Goal: Information Seeking & Learning: Learn about a topic

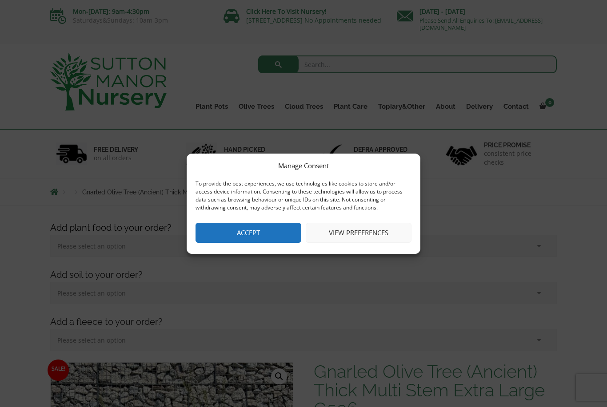
click at [258, 232] on button "Accept" at bounding box center [248, 233] width 106 height 20
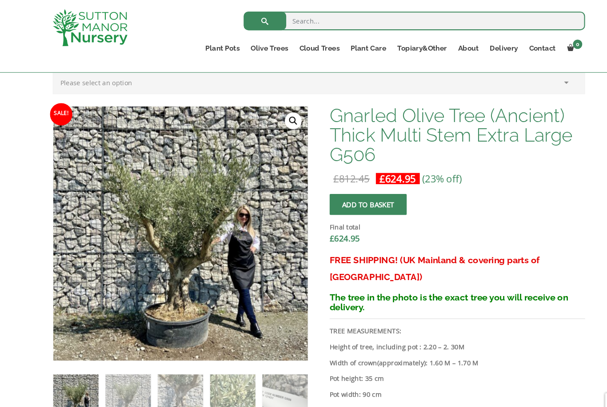
scroll to position [246, 0]
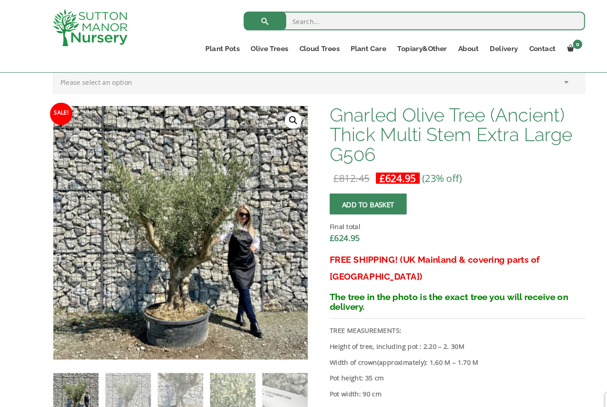
click at [257, 246] on img at bounding box center [273, 323] width 444 height 444
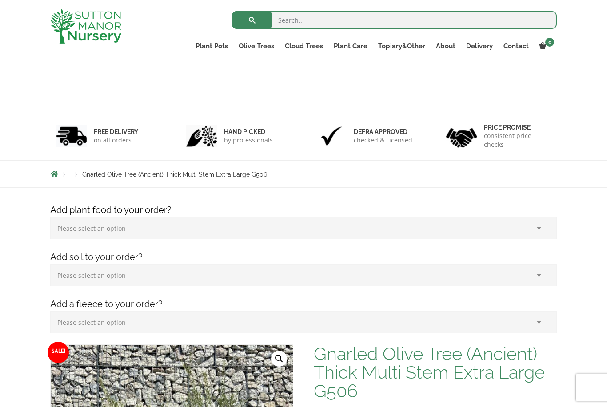
scroll to position [0, 0]
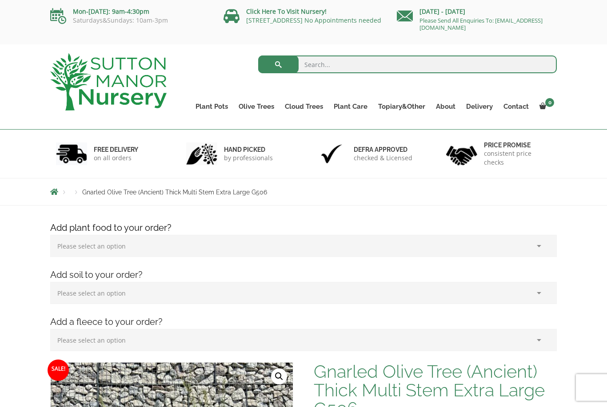
click at [0, 0] on link "Gnarled Olive Trees XXL" at bounding box center [0, 0] width 0 height 0
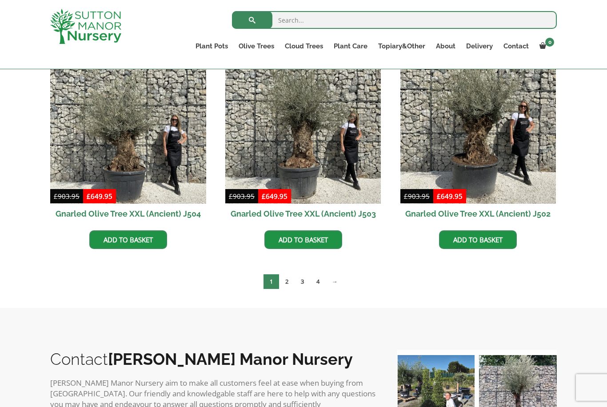
scroll to position [1347, 0]
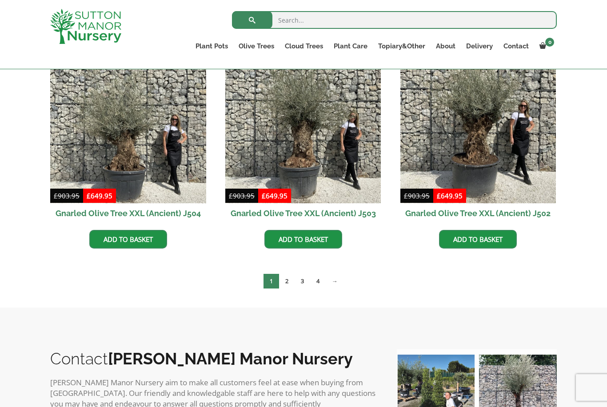
click at [290, 282] on link "2" at bounding box center [287, 281] width 16 height 15
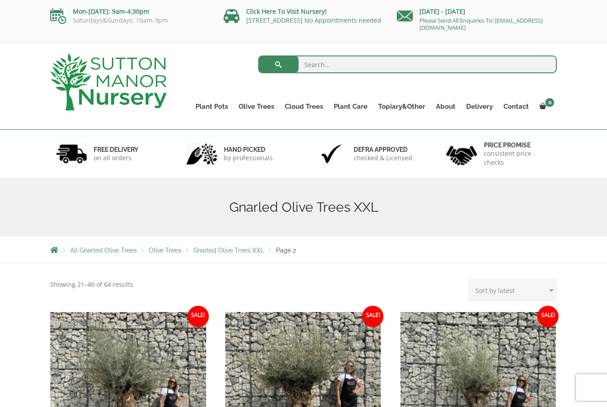
click at [0, 0] on link "Gnarled Plateau Olive Tree XL" at bounding box center [0, 0] width 0 height 0
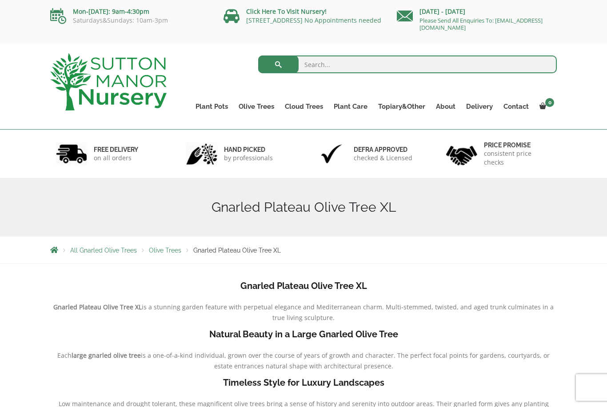
click at [0, 0] on link "Gnarled Multi Stem Olives" at bounding box center [0, 0] width 0 height 0
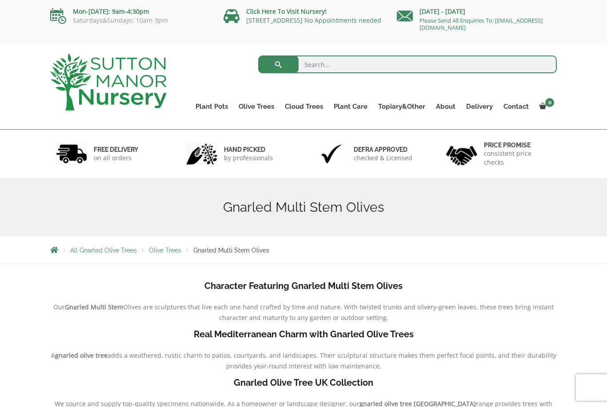
click at [0, 0] on link "Gnarled Olive Trees XXL" at bounding box center [0, 0] width 0 height 0
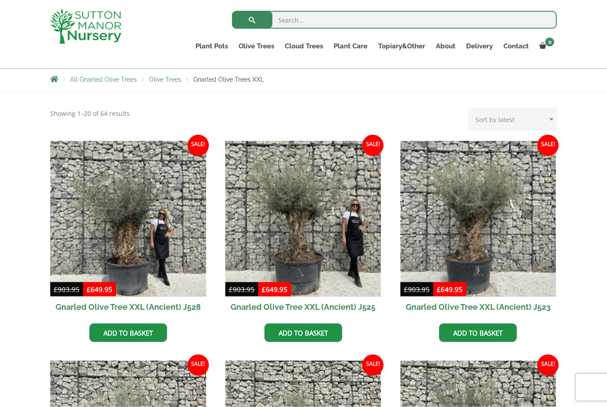
scroll to position [163, 0]
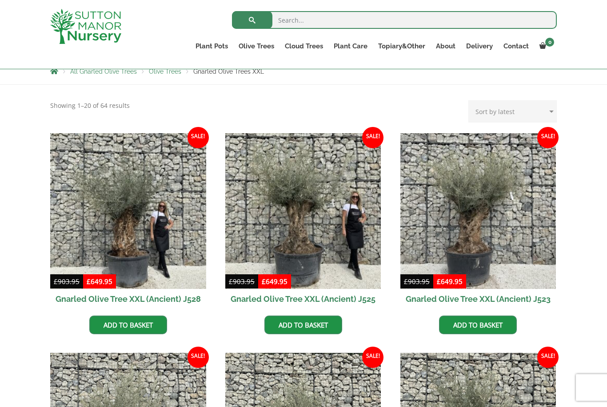
click at [492, 225] on img at bounding box center [478, 211] width 156 height 156
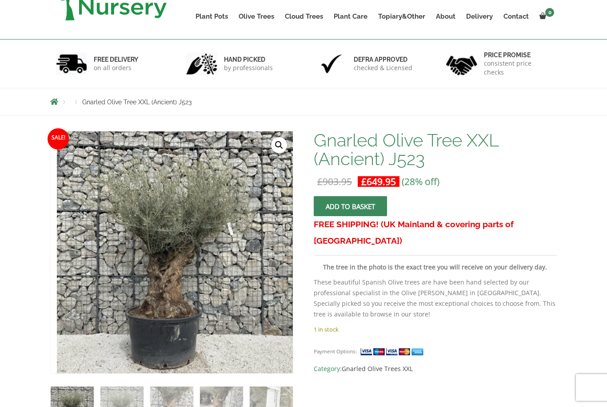
scroll to position [90, 0]
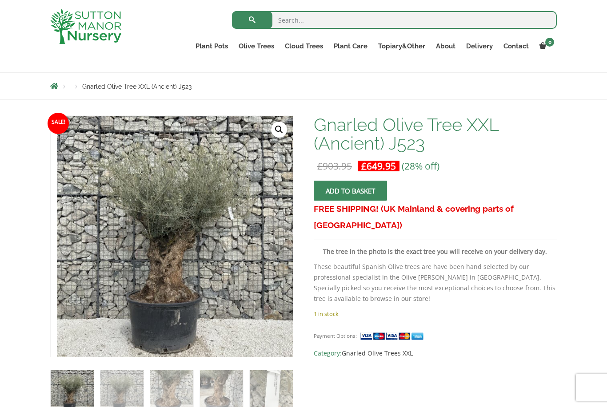
click at [249, 259] on img at bounding box center [254, 313] width 394 height 394
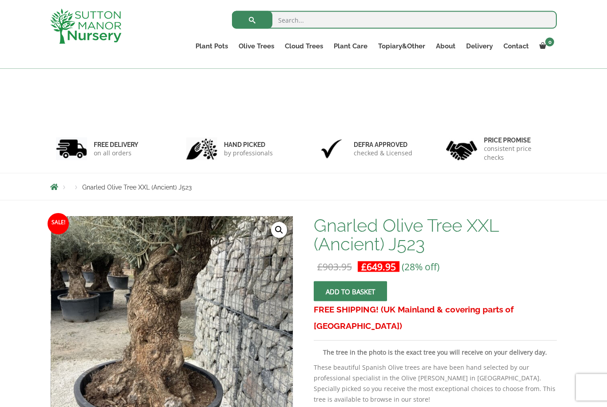
scroll to position [0, 0]
